Goal: Communication & Community: Ask a question

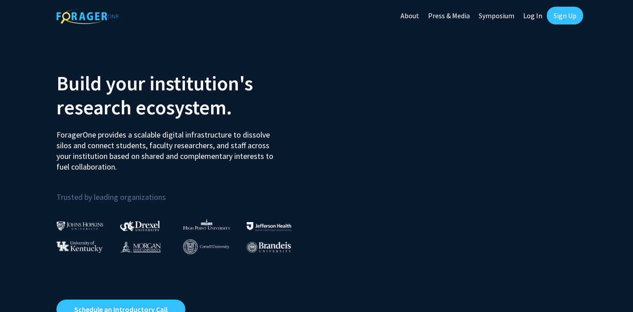
click at [569, 16] on link "Sign Up" at bounding box center [565, 16] width 36 height 18
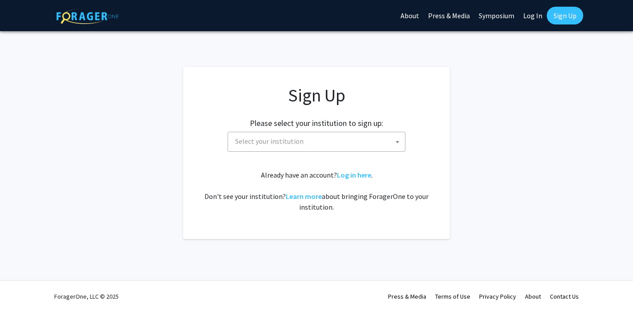
click at [313, 135] on span "Select your institution" at bounding box center [318, 141] width 173 height 18
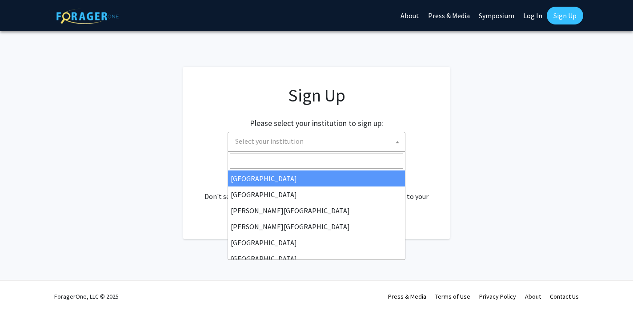
select select "34"
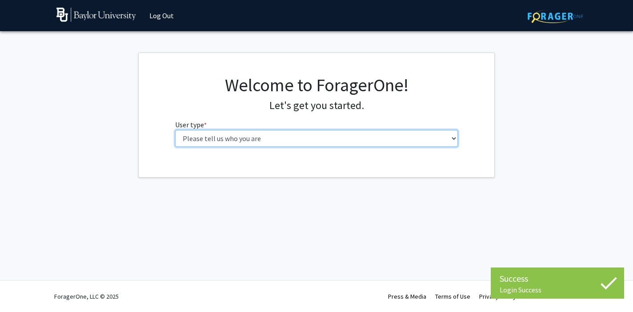
click at [256, 137] on select "Please tell us who you are Undergraduate Student Master's Student Doctoral Cand…" at bounding box center [316, 138] width 283 height 17
select select "1: undergrad"
click at [175, 130] on select "Please tell us who you are Undergraduate Student Master's Student Doctoral Cand…" at bounding box center [316, 138] width 283 height 17
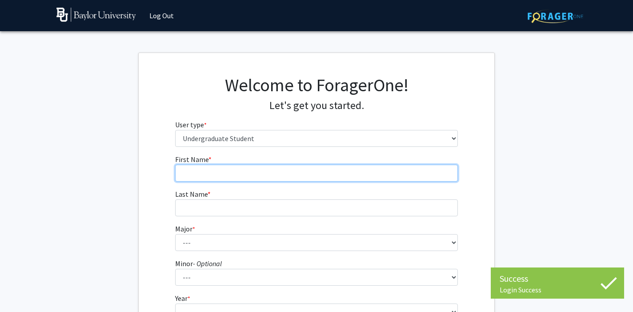
click at [255, 177] on input "First Name * required" at bounding box center [316, 173] width 283 height 17
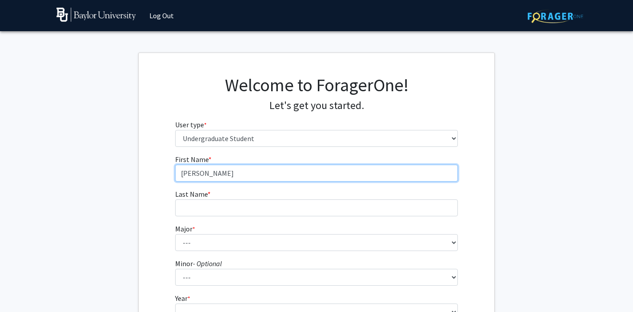
type input "[PERSON_NAME]"
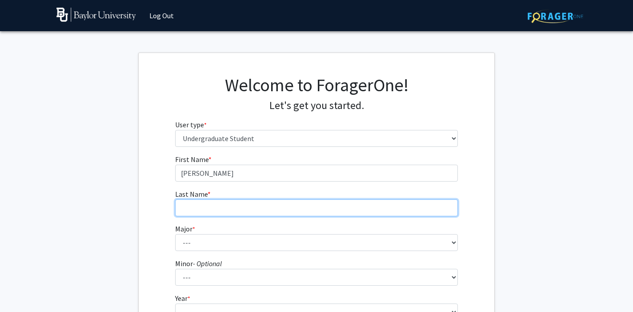
click at [227, 208] on input "Last Name * required" at bounding box center [316, 207] width 283 height 17
type input "L"
type input "[PERSON_NAME]"
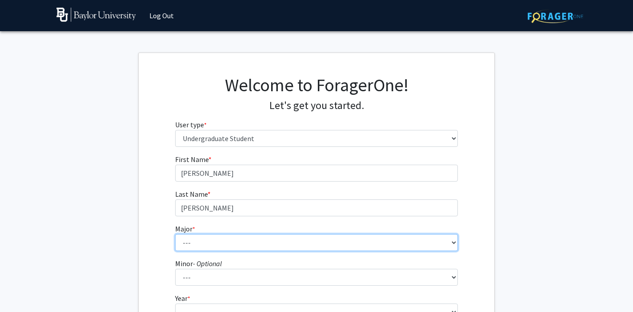
click at [201, 247] on select "--- Accounting American Studies Anthropology Apparel Design & Product Developme…" at bounding box center [316, 242] width 283 height 17
select select "92: 2757"
click at [175, 234] on select "--- Accounting American Studies Anthropology Apparel Design & Product Developme…" at bounding box center [316, 242] width 283 height 17
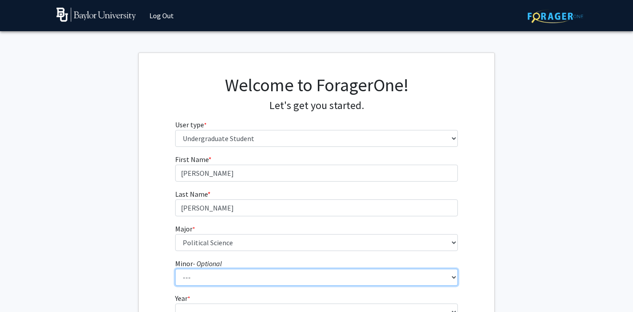
click at [197, 275] on select "--- Advertising American Sign Language American Studies Anthropology Apparel Me…" at bounding box center [316, 277] width 283 height 17
select select "60: 2123"
click at [175, 269] on select "--- Advertising American Sign Language American Studies Anthropology Apparel Me…" at bounding box center [316, 277] width 283 height 17
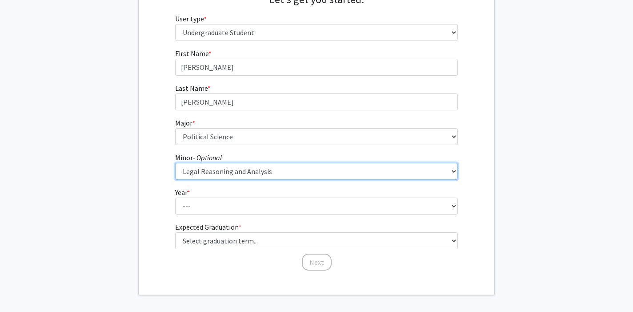
scroll to position [108, 0]
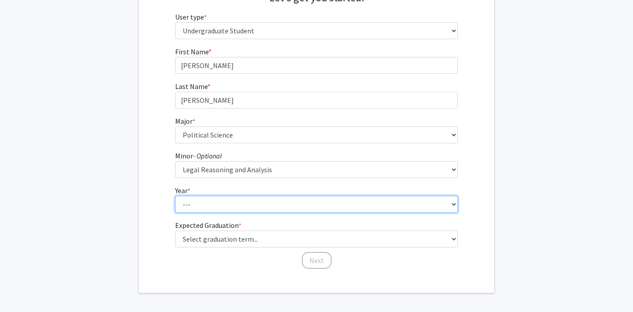
click at [240, 206] on select "--- First-year Sophomore Junior Senior Postbaccalaureate Certificate" at bounding box center [316, 204] width 283 height 17
select select "3: junior"
click at [175, 196] on select "--- First-year Sophomore Junior Senior Postbaccalaureate Certificate" at bounding box center [316, 204] width 283 height 17
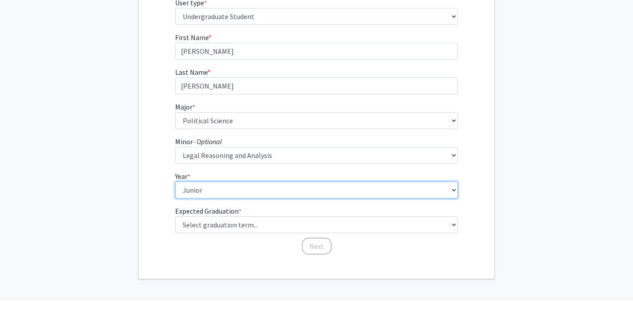
scroll to position [127, 0]
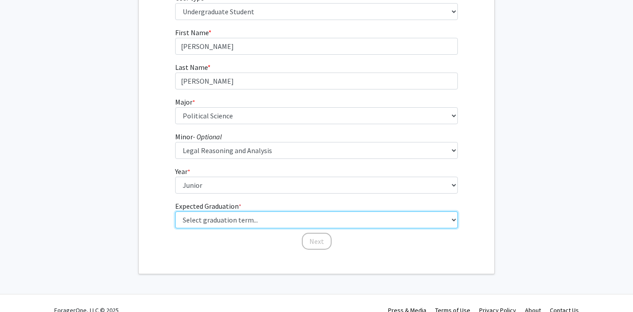
click at [234, 220] on select "Select graduation term... Spring 2025 Summer 2025 Fall 2025 Winter 2025 Spring …" at bounding box center [316, 219] width 283 height 17
select select "9: spring_2027"
click at [175, 211] on select "Select graduation term... Spring 2025 Summer 2025 Fall 2025 Winter 2025 Spring …" at bounding box center [316, 219] width 283 height 17
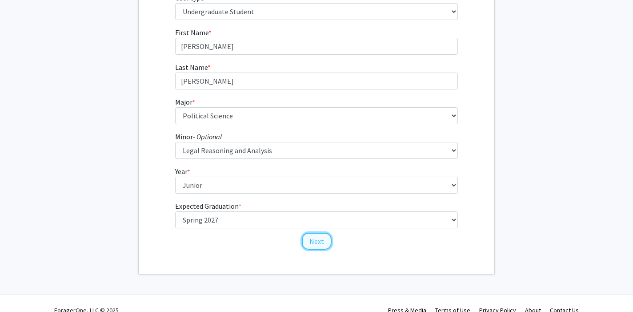
click at [319, 239] on button "Next" at bounding box center [317, 241] width 30 height 17
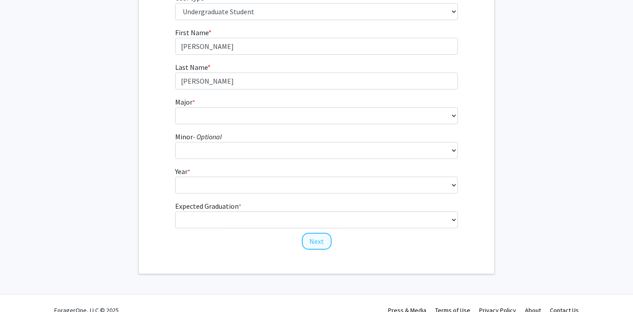
scroll to position [0, 0]
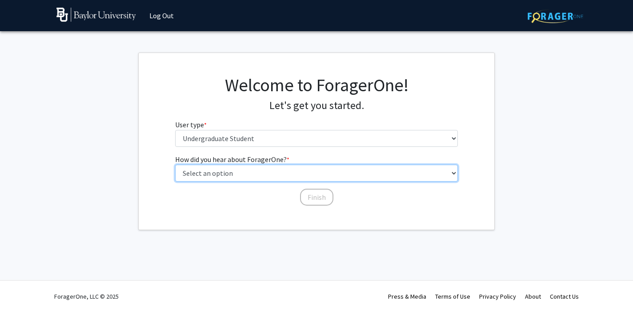
click at [267, 171] on select "Select an option Peer/student recommendation Faculty/staff recommendation Unive…" at bounding box center [316, 173] width 283 height 17
select select "2: faculty_recommendation"
click at [175, 165] on select "Select an option Peer/student recommendation Faculty/staff recommendation Unive…" at bounding box center [316, 173] width 283 height 17
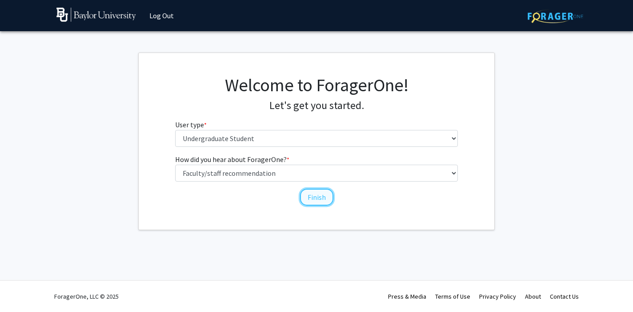
click at [316, 198] on button "Finish" at bounding box center [316, 197] width 33 height 17
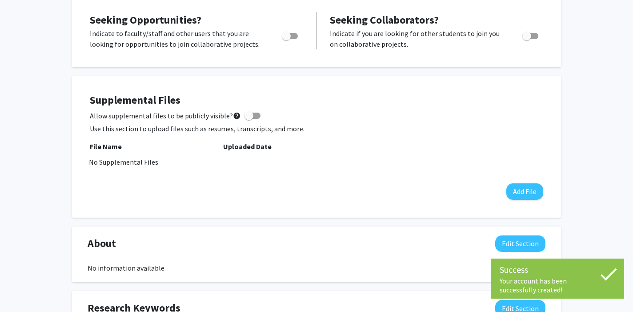
scroll to position [189, 0]
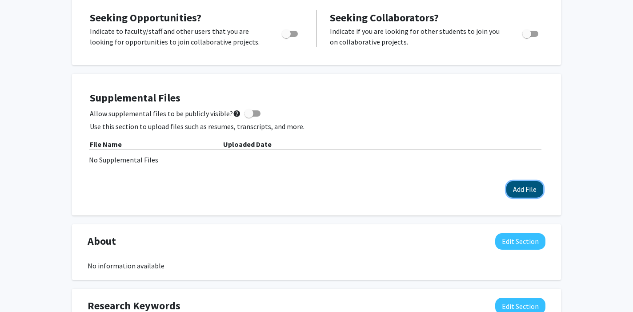
click at [518, 187] on button "Add File" at bounding box center [524, 189] width 37 height 16
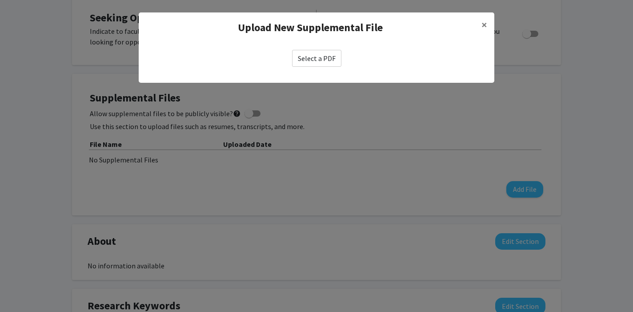
click at [324, 58] on label "Select a PDF" at bounding box center [316, 58] width 49 height 17
click at [0, 0] on input "Select a PDF" at bounding box center [0, 0] width 0 height 0
click at [337, 58] on label "Select a PDF" at bounding box center [316, 58] width 49 height 17
click at [0, 0] on input "Select a PDF" at bounding box center [0, 0] width 0 height 0
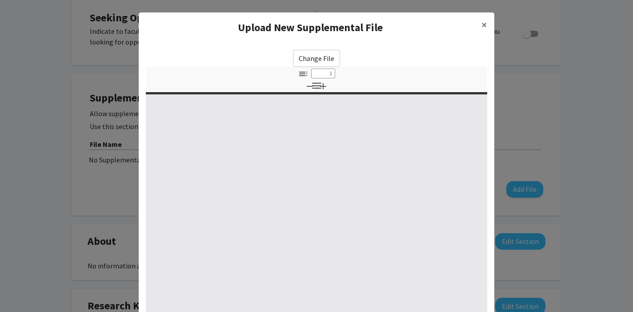
select select "custom"
type input "0"
select select "custom"
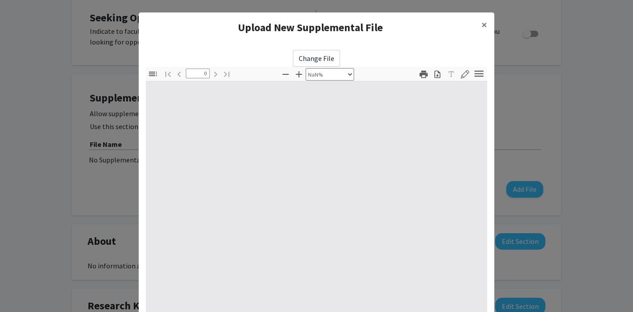
type input "1"
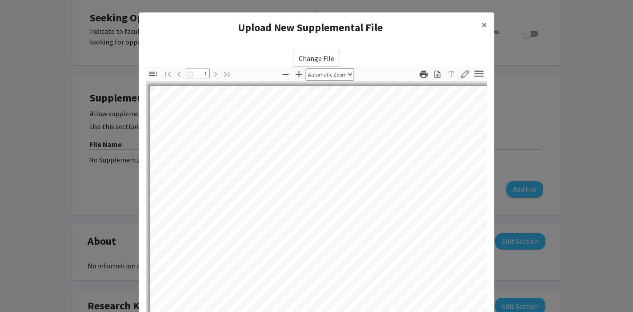
select select "auto"
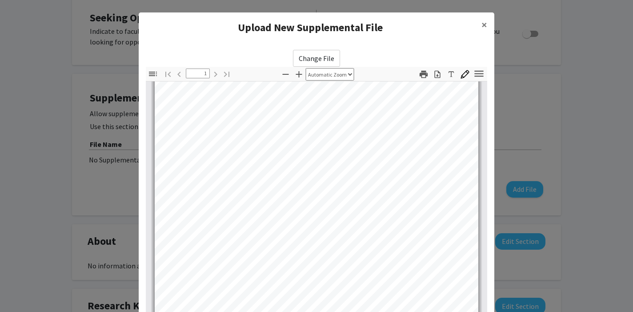
scroll to position [109, 0]
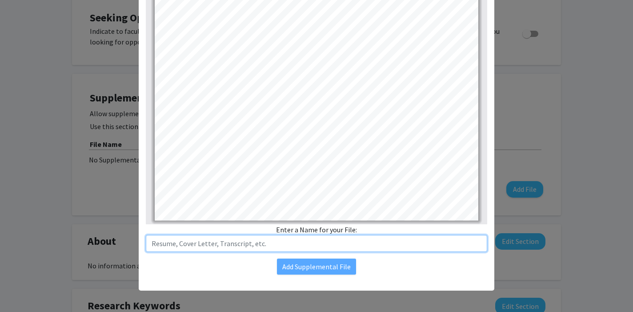
click at [277, 249] on input "text" at bounding box center [316, 243] width 341 height 17
type input "Resume 2025"
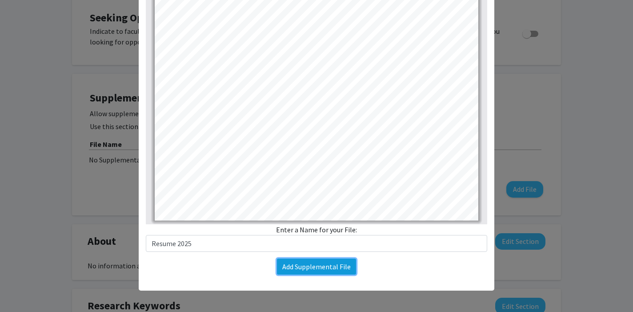
click at [335, 266] on button "Add Supplemental File" at bounding box center [316, 266] width 79 height 16
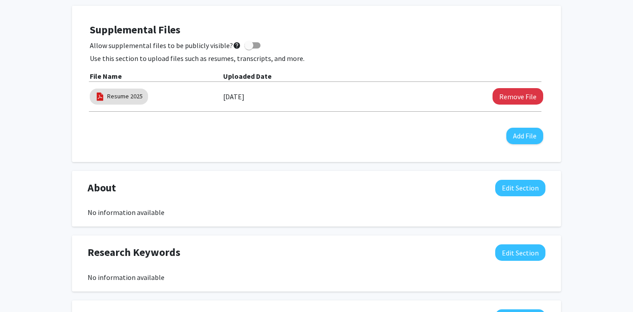
scroll to position [261, 0]
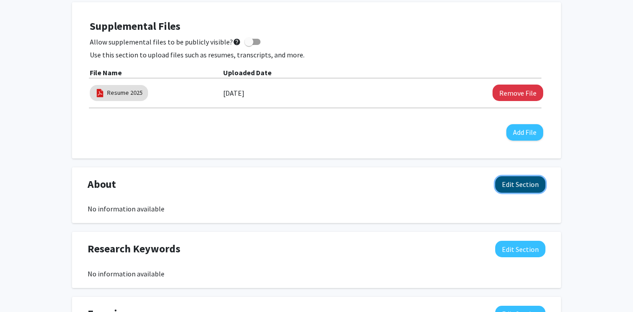
click at [514, 184] on button "Edit Section" at bounding box center [520, 184] width 50 height 16
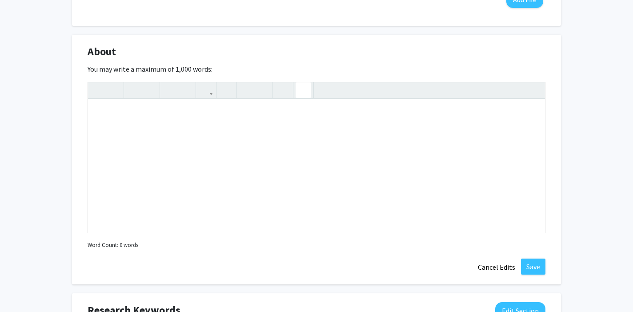
scroll to position [394, 0]
click at [201, 116] on div "Note to users with screen readers: Please deactivate our accessibility plugin f…" at bounding box center [316, 165] width 457 height 133
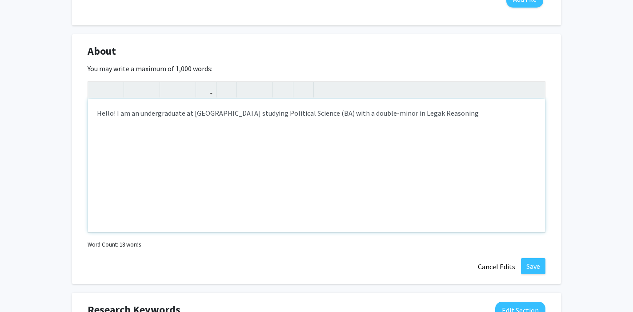
click at [421, 115] on div "Hello! I am an undergraduate at [GEOGRAPHIC_DATA] studying Political Science (B…" at bounding box center [316, 165] width 457 height 133
click at [461, 115] on div "Hello! I am an undergraduate at [GEOGRAPHIC_DATA] studying Political Science (B…" at bounding box center [316, 165] width 457 height 133
type textarea "Hello! I am an undergraduate at [GEOGRAPHIC_DATA] studying Political Science (B…"
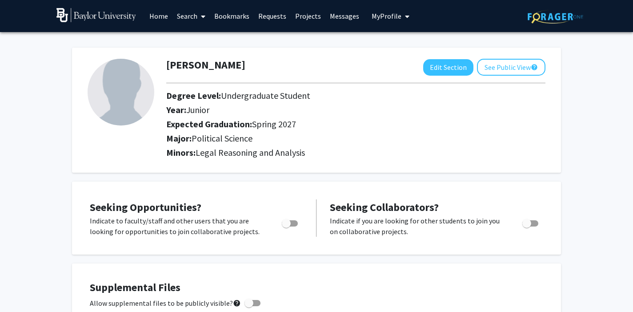
scroll to position [4, 0]
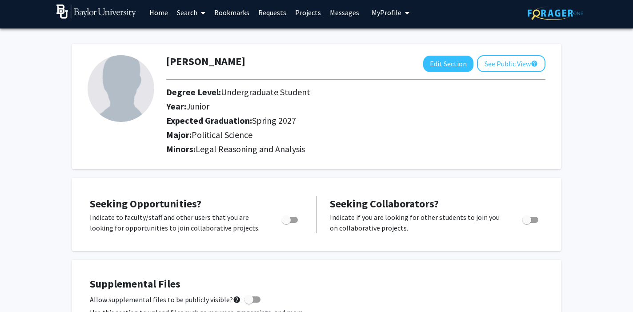
click at [189, 12] on link "Search" at bounding box center [191, 12] width 37 height 31
click at [198, 36] on span "Faculty/Staff" at bounding box center [205, 37] width 65 height 18
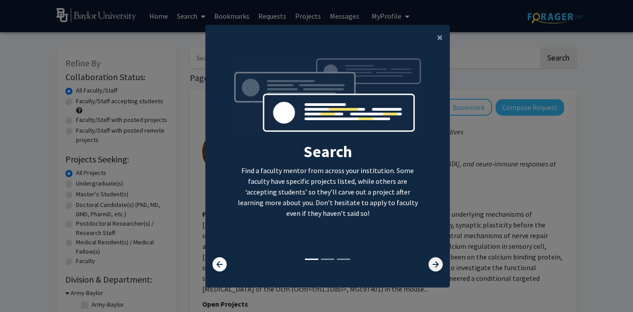
click at [430, 257] on icon at bounding box center [436, 264] width 14 height 14
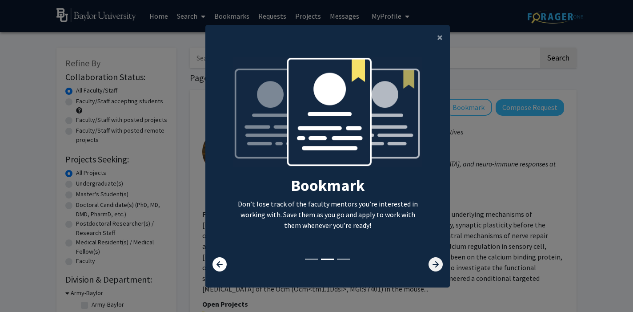
click at [430, 257] on icon at bounding box center [436, 264] width 14 height 14
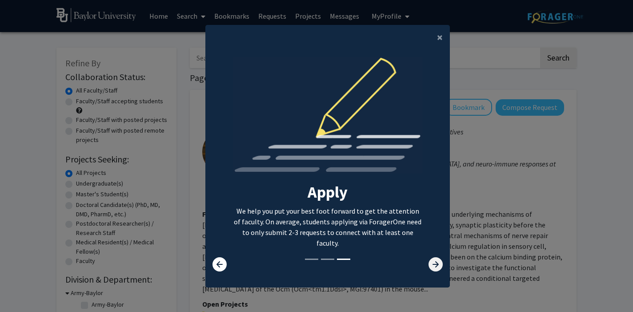
click at [430, 257] on icon at bounding box center [436, 264] width 14 height 14
click at [433, 262] on icon at bounding box center [436, 264] width 14 height 14
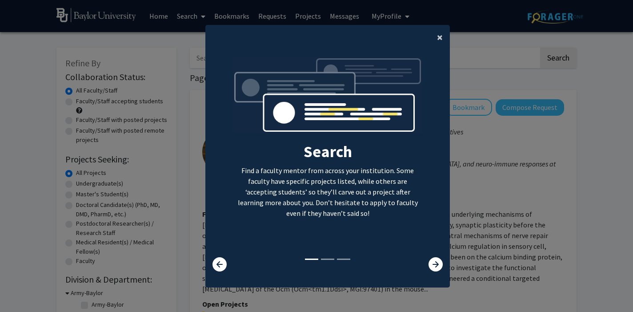
click at [439, 38] on span "×" at bounding box center [440, 37] width 6 height 14
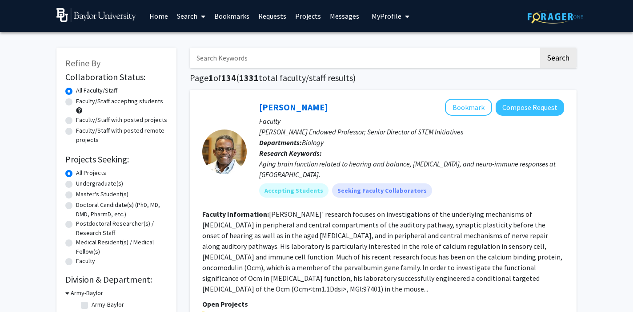
click at [331, 61] on input "Search Keywords" at bounding box center [364, 58] width 349 height 20
type input "Alley"
click at [540, 48] on button "Search" at bounding box center [558, 58] width 36 height 20
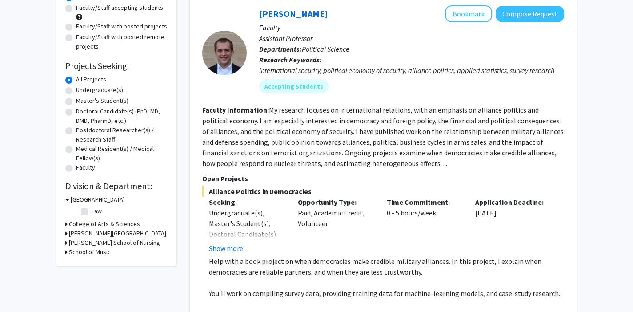
scroll to position [94, 0]
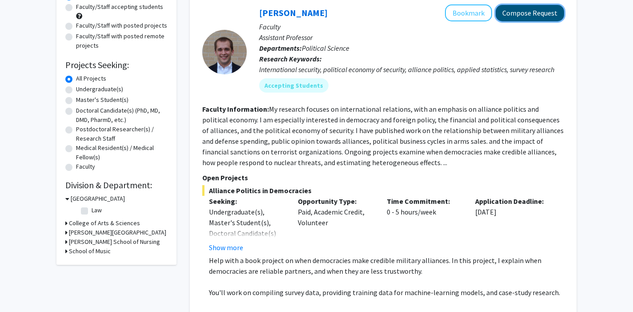
click at [515, 17] on button "Compose Request" at bounding box center [530, 13] width 68 height 16
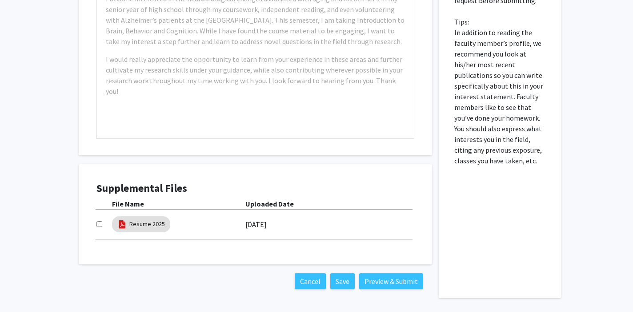
scroll to position [464, 0]
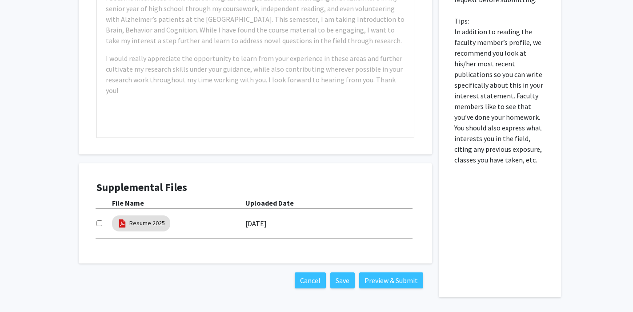
click at [100, 224] on input "checkbox" at bounding box center [99, 223] width 6 height 6
checkbox input "true"
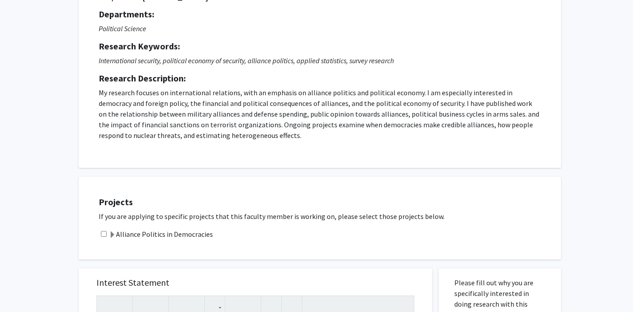
scroll to position [72, 0]
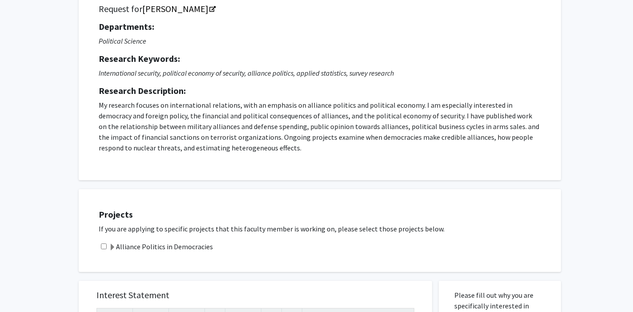
drag, startPoint x: 97, startPoint y: 105, endPoint x: 279, endPoint y: 149, distance: 186.9
click at [279, 149] on div "Request for [PERSON_NAME] Departments: Political Science Research Keywords: Int…" at bounding box center [320, 82] width 460 height 174
copy p "My research focuses on international relations, with an emphasis on alliance po…"
